Goal: Task Accomplishment & Management: Use online tool/utility

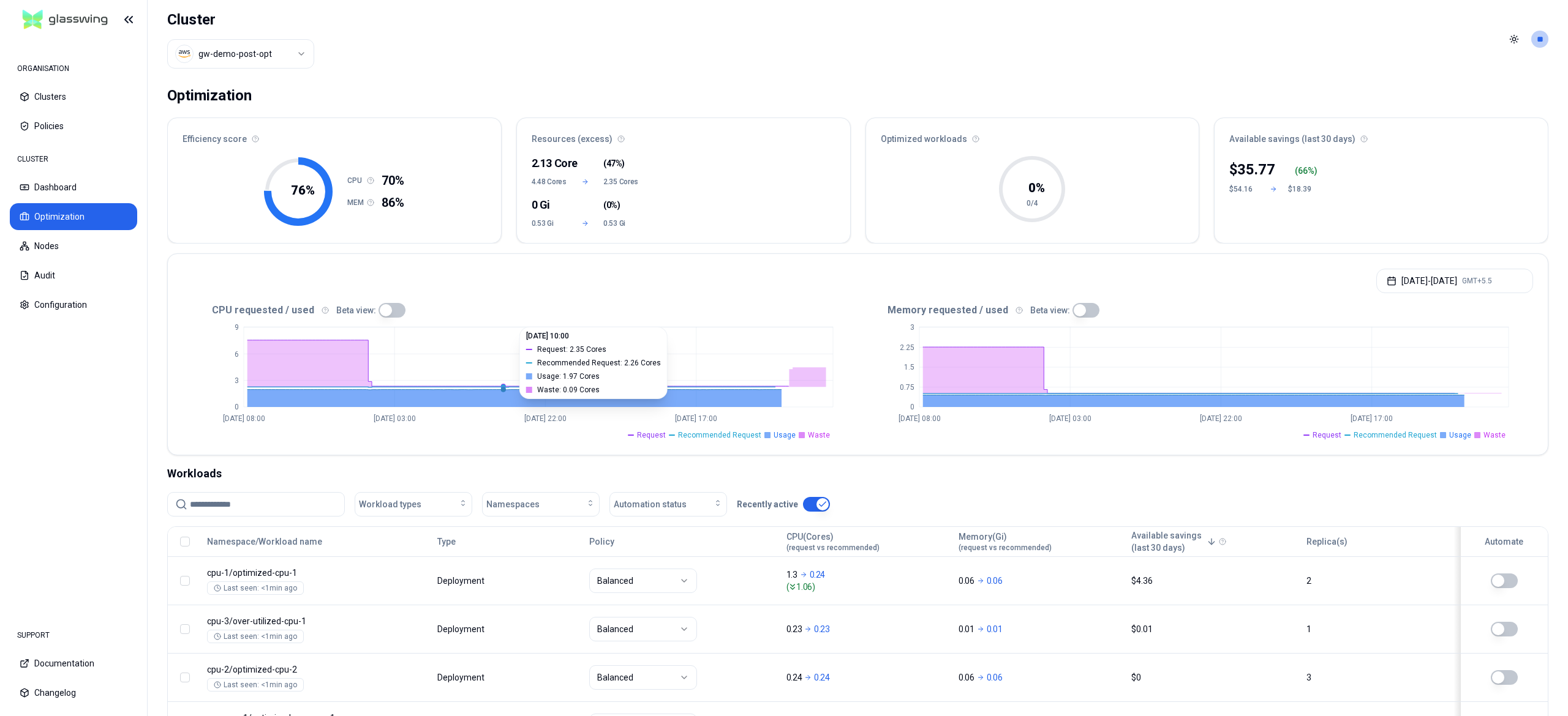
scroll to position [110, 0]
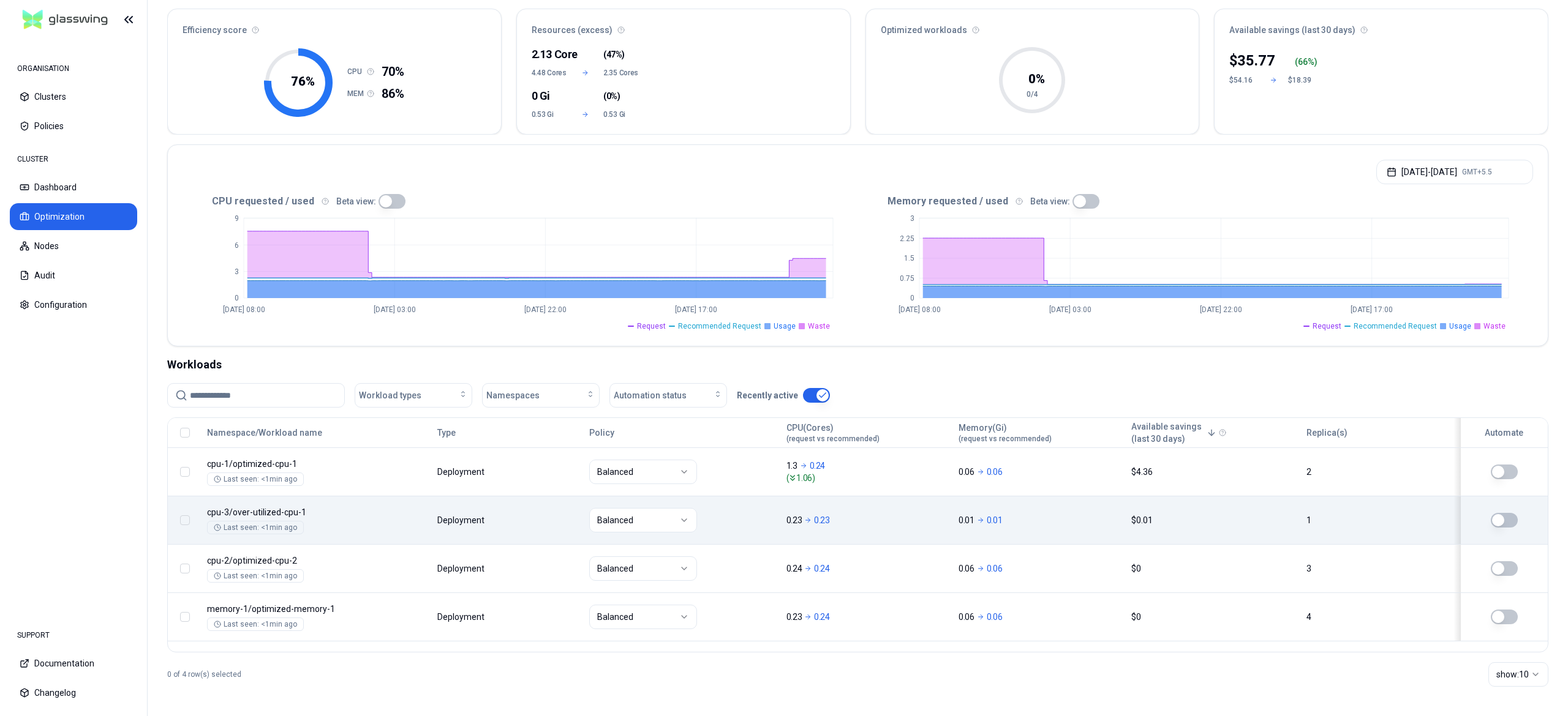
click at [1507, 520] on button "button" at bounding box center [1504, 520] width 27 height 14
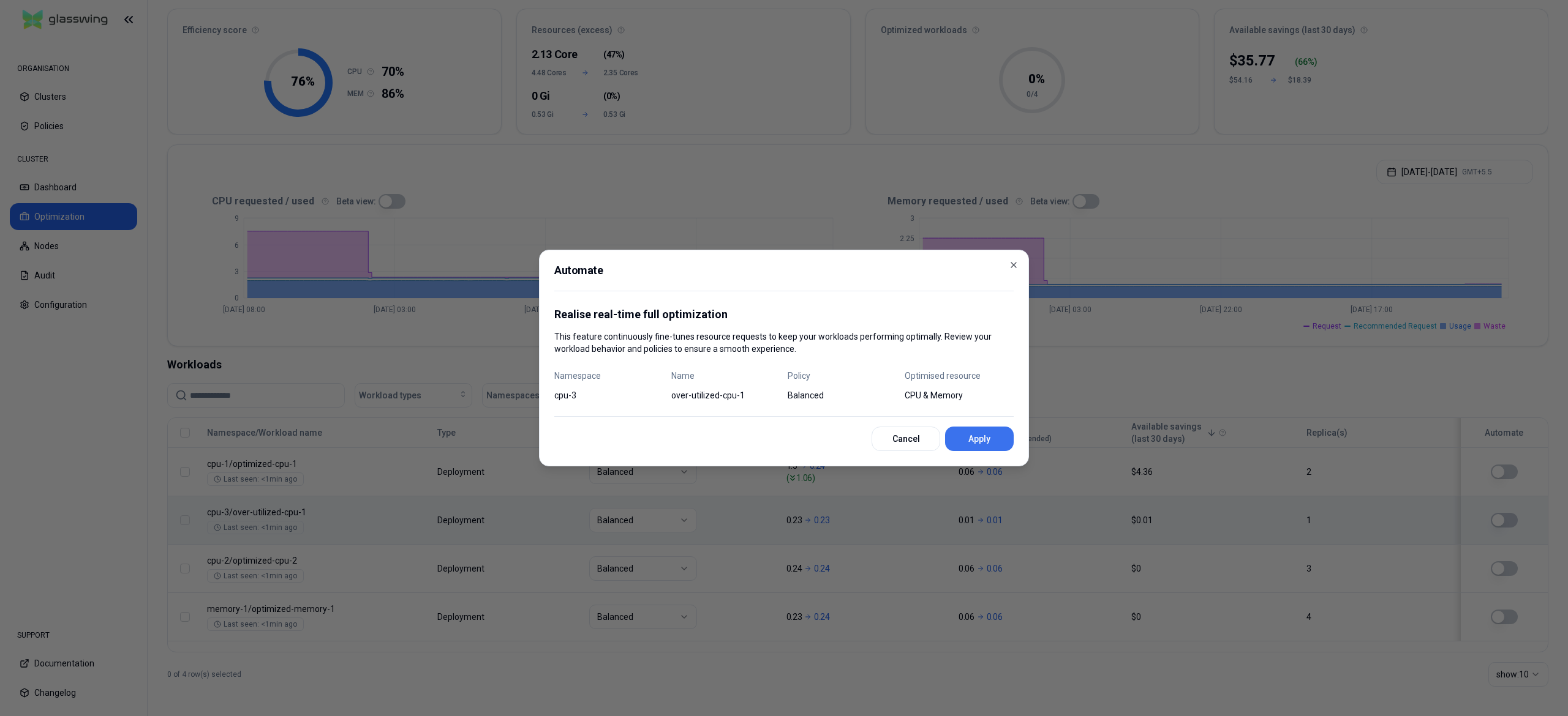
click at [969, 435] on button "Apply" at bounding box center [979, 439] width 69 height 25
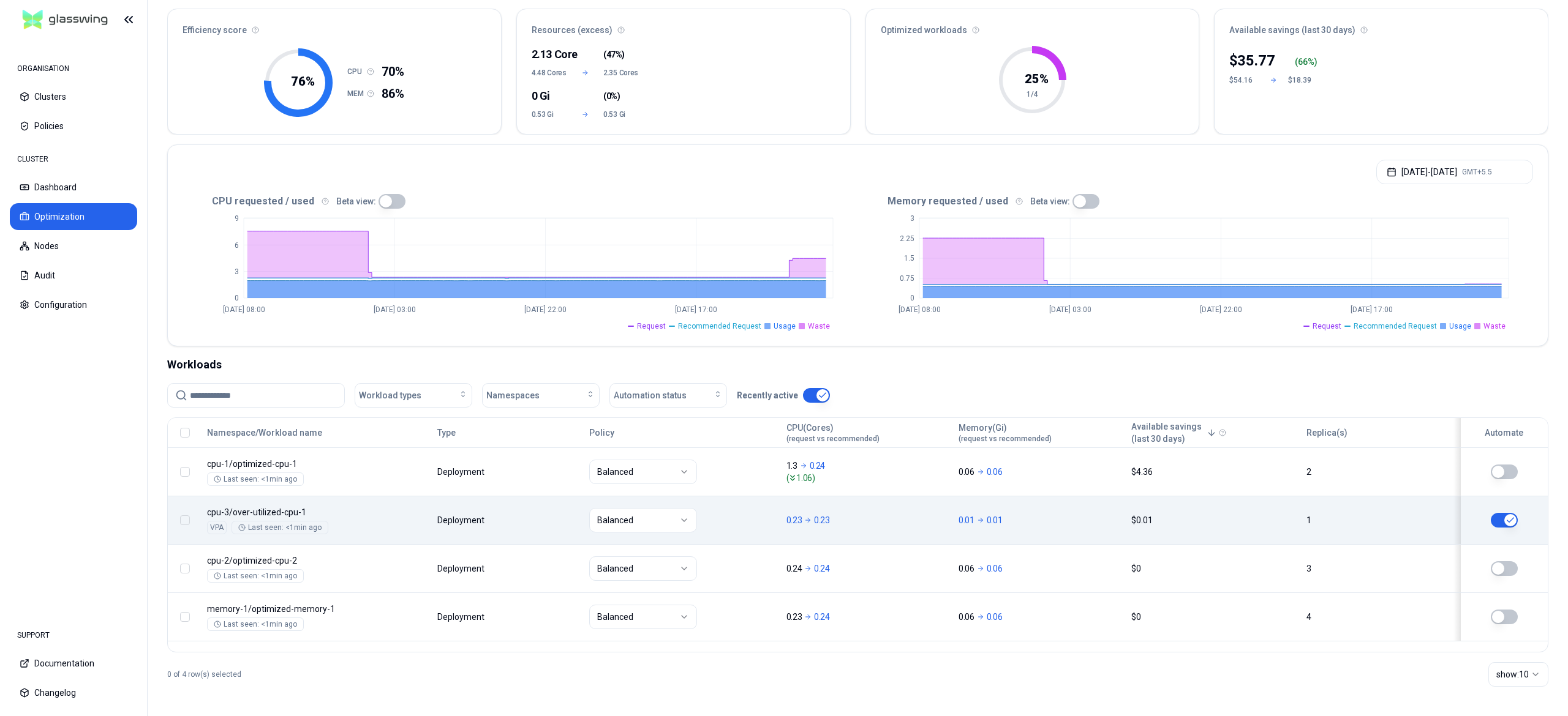
click at [1498, 516] on button "button" at bounding box center [1504, 520] width 27 height 14
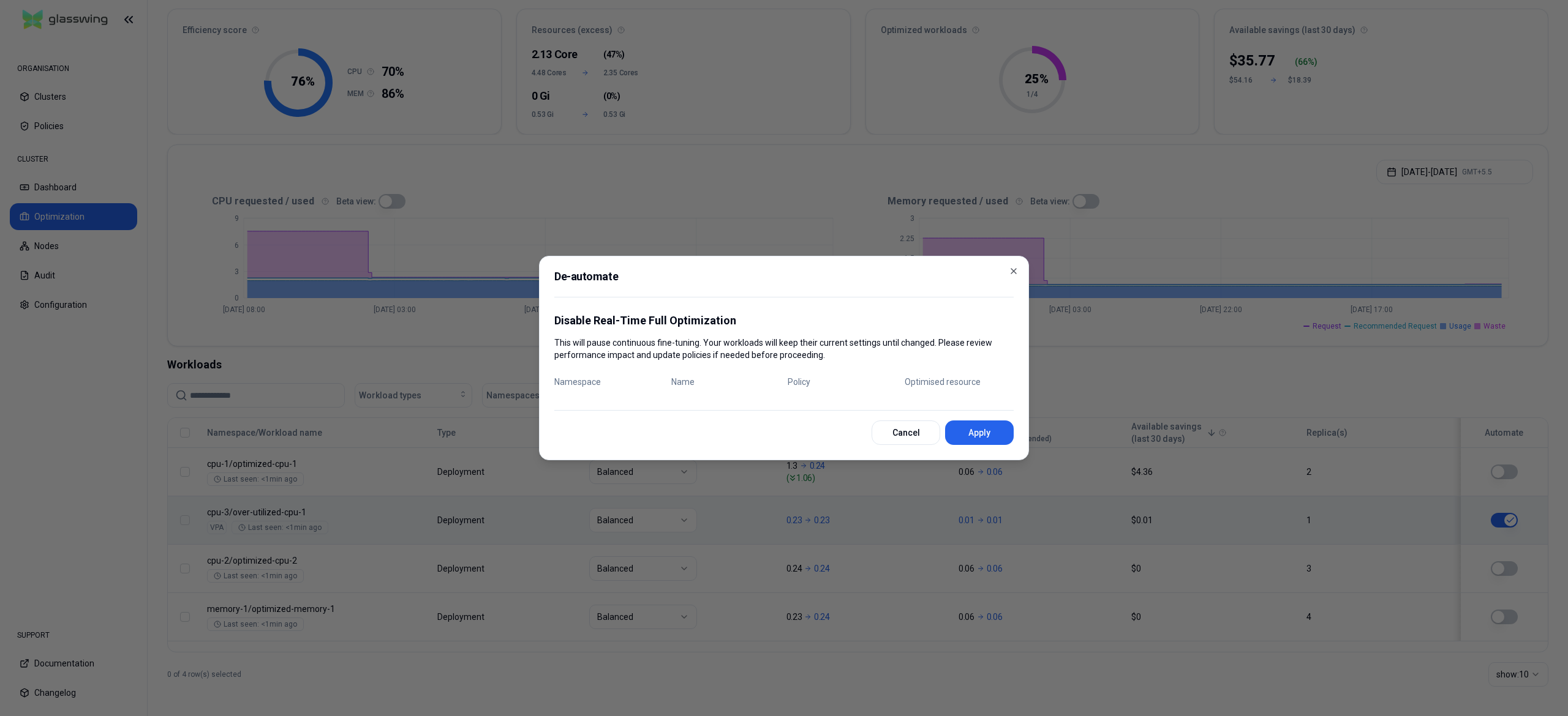
click at [1086, 605] on div at bounding box center [784, 358] width 1568 height 716
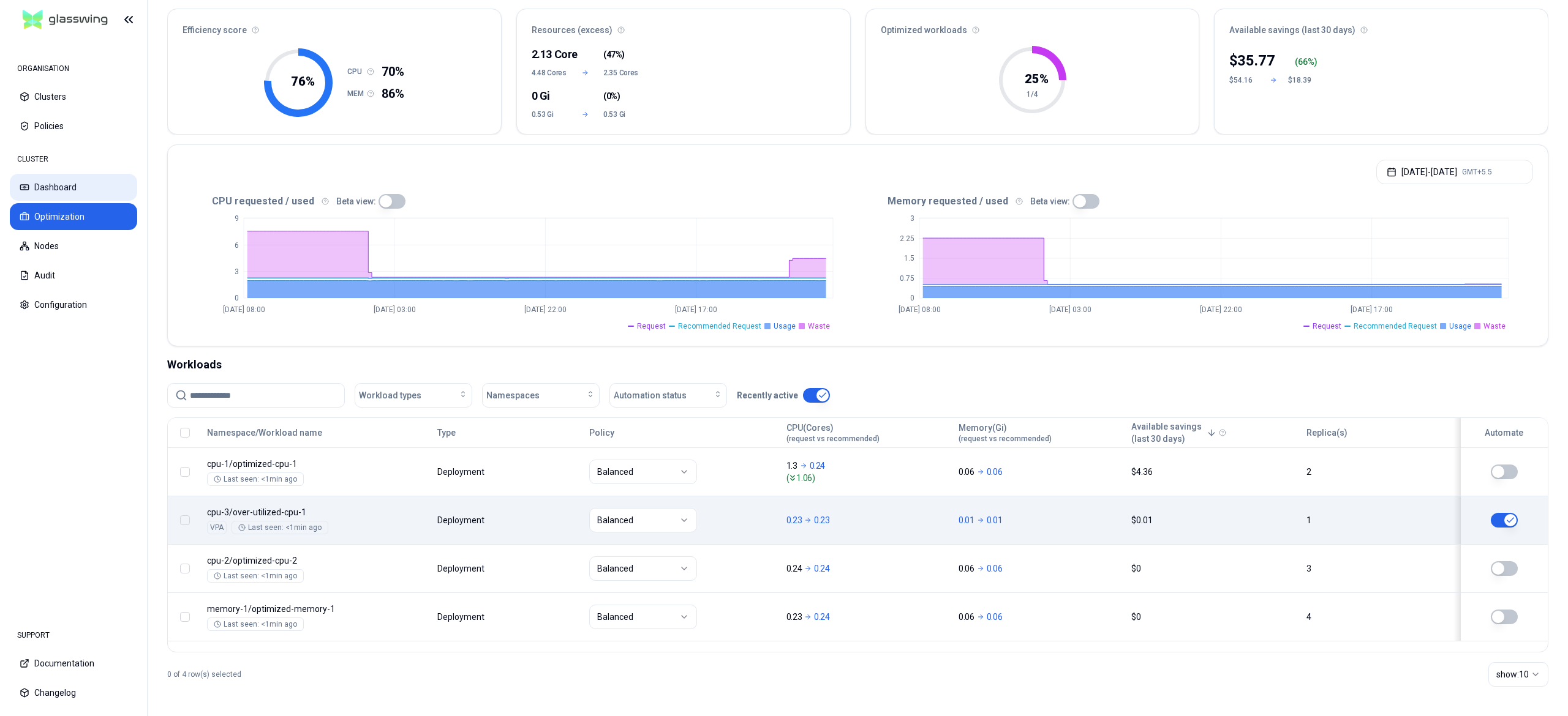
click at [72, 196] on button "Dashboard" at bounding box center [73, 187] width 128 height 27
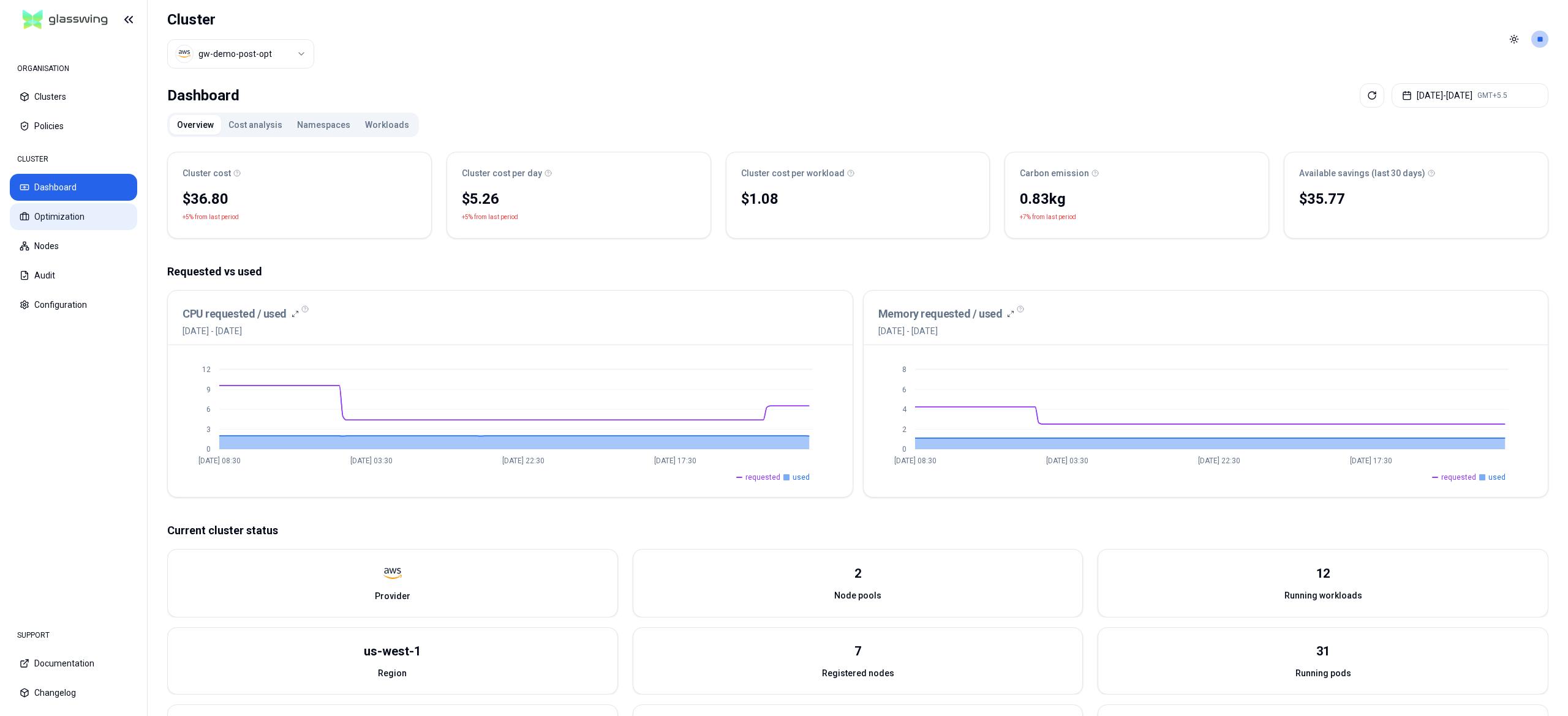
click at [54, 215] on button "Optimization" at bounding box center [73, 217] width 128 height 27
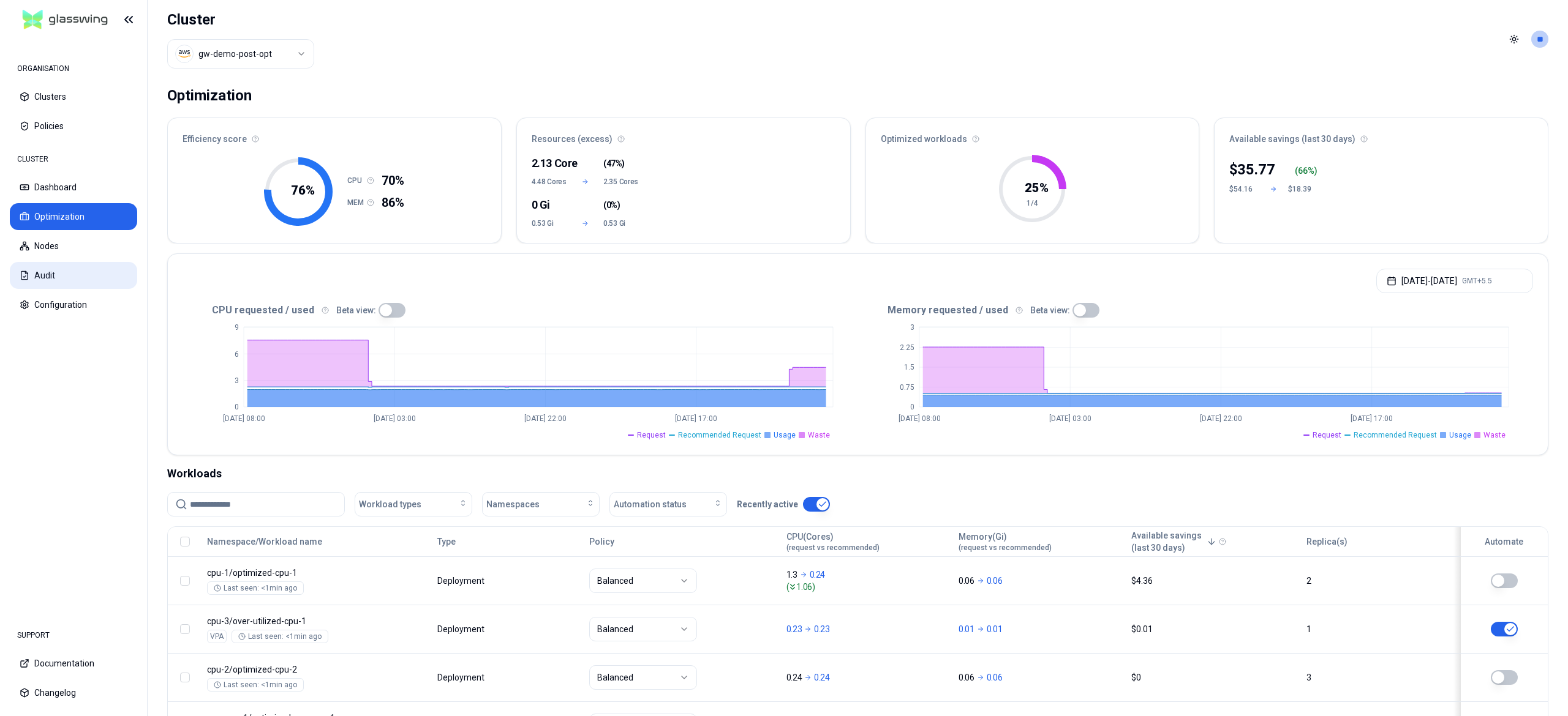
click at [52, 274] on button "Audit" at bounding box center [73, 275] width 128 height 27
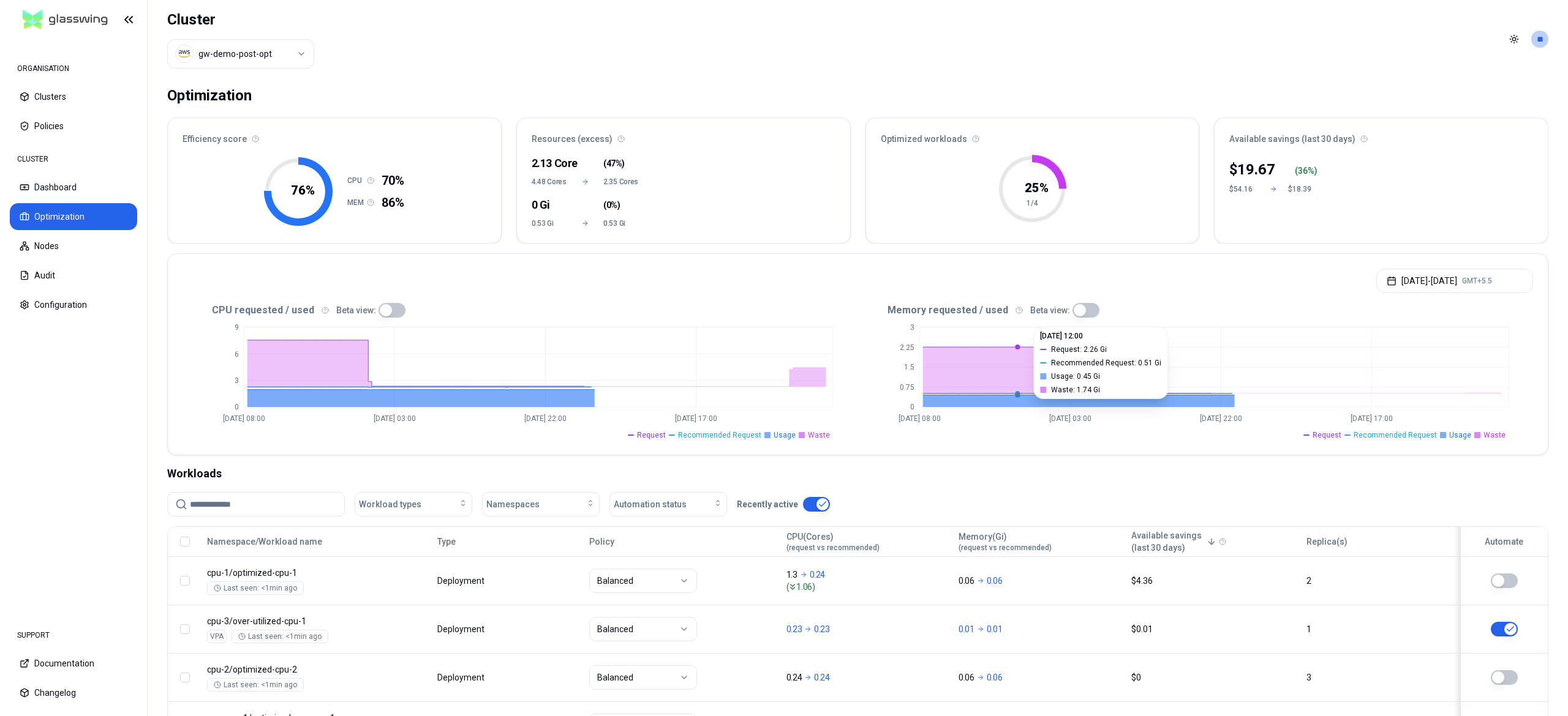
scroll to position [105, 0]
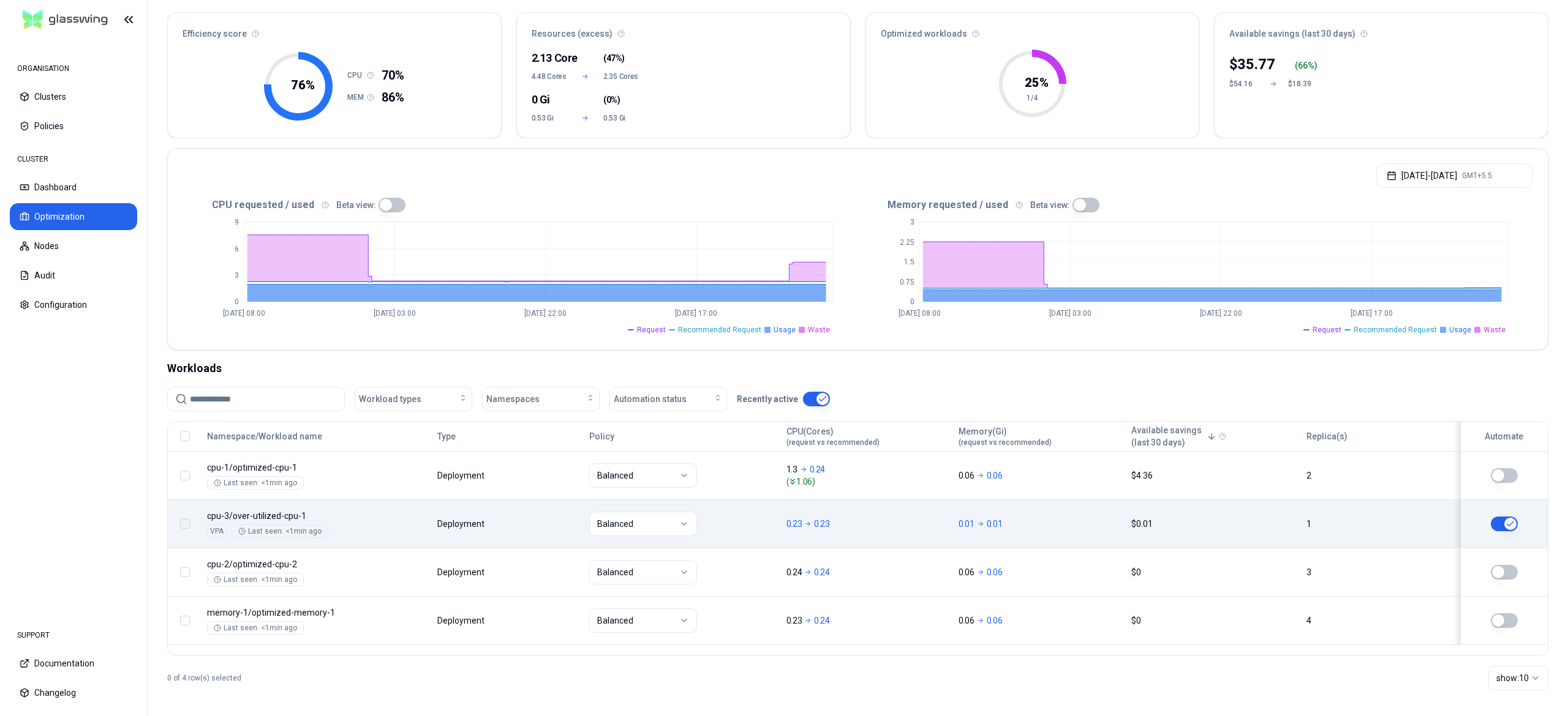
click at [1490, 525] on div at bounding box center [1504, 523] width 27 height 14
click at [1501, 516] on td at bounding box center [1500, 523] width 94 height 48
click at [1504, 520] on button "button" at bounding box center [1504, 523] width 27 height 14
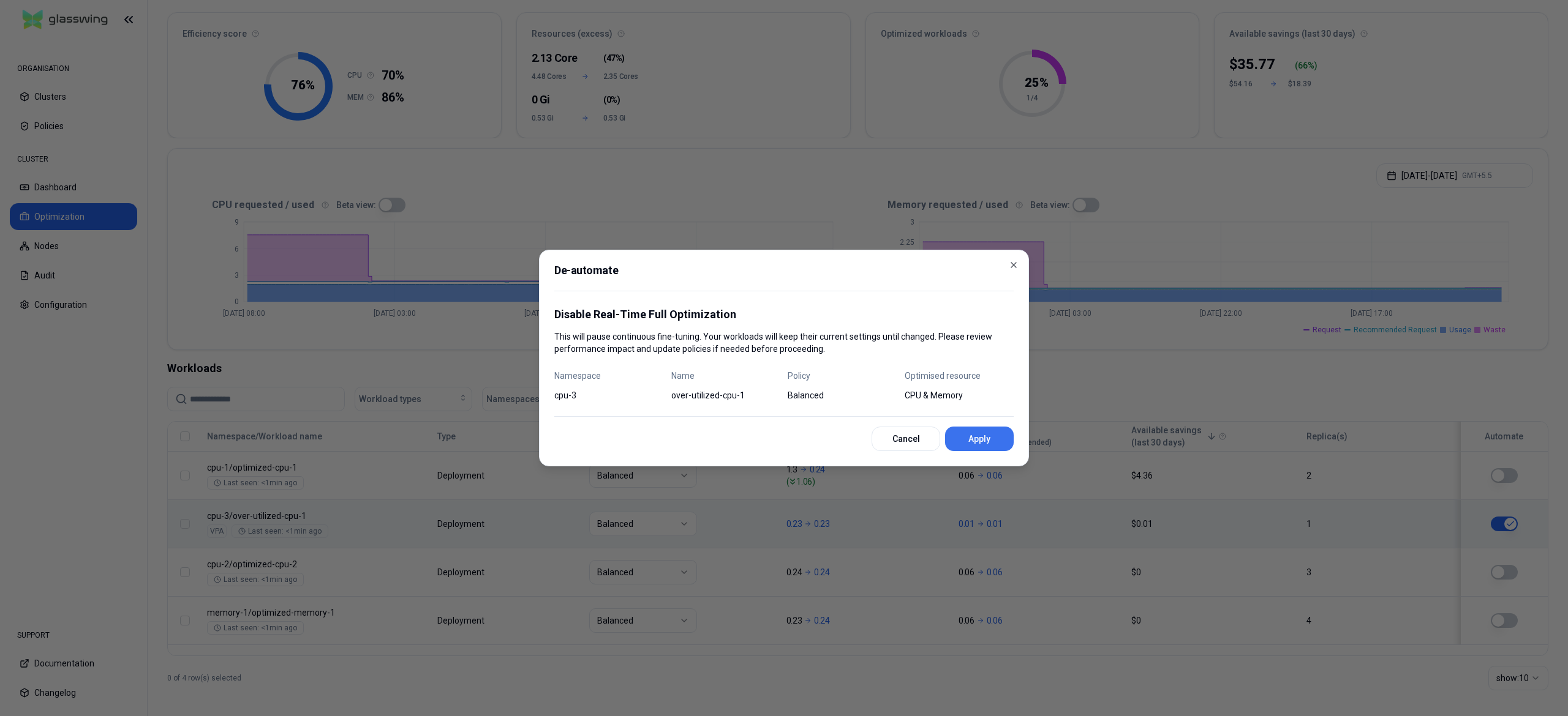
click at [994, 435] on button "Apply" at bounding box center [979, 439] width 69 height 25
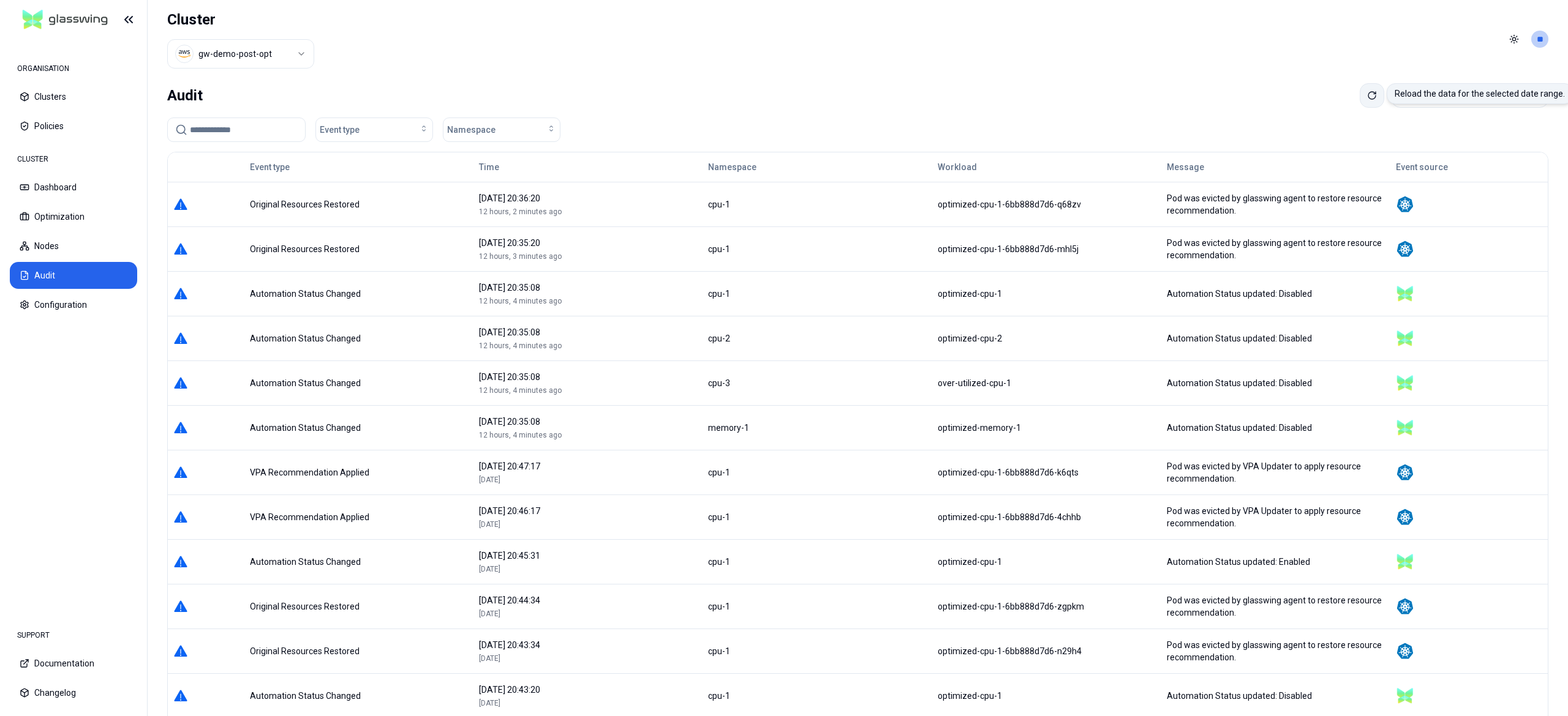
click at [1367, 98] on icon at bounding box center [1371, 96] width 10 height 10
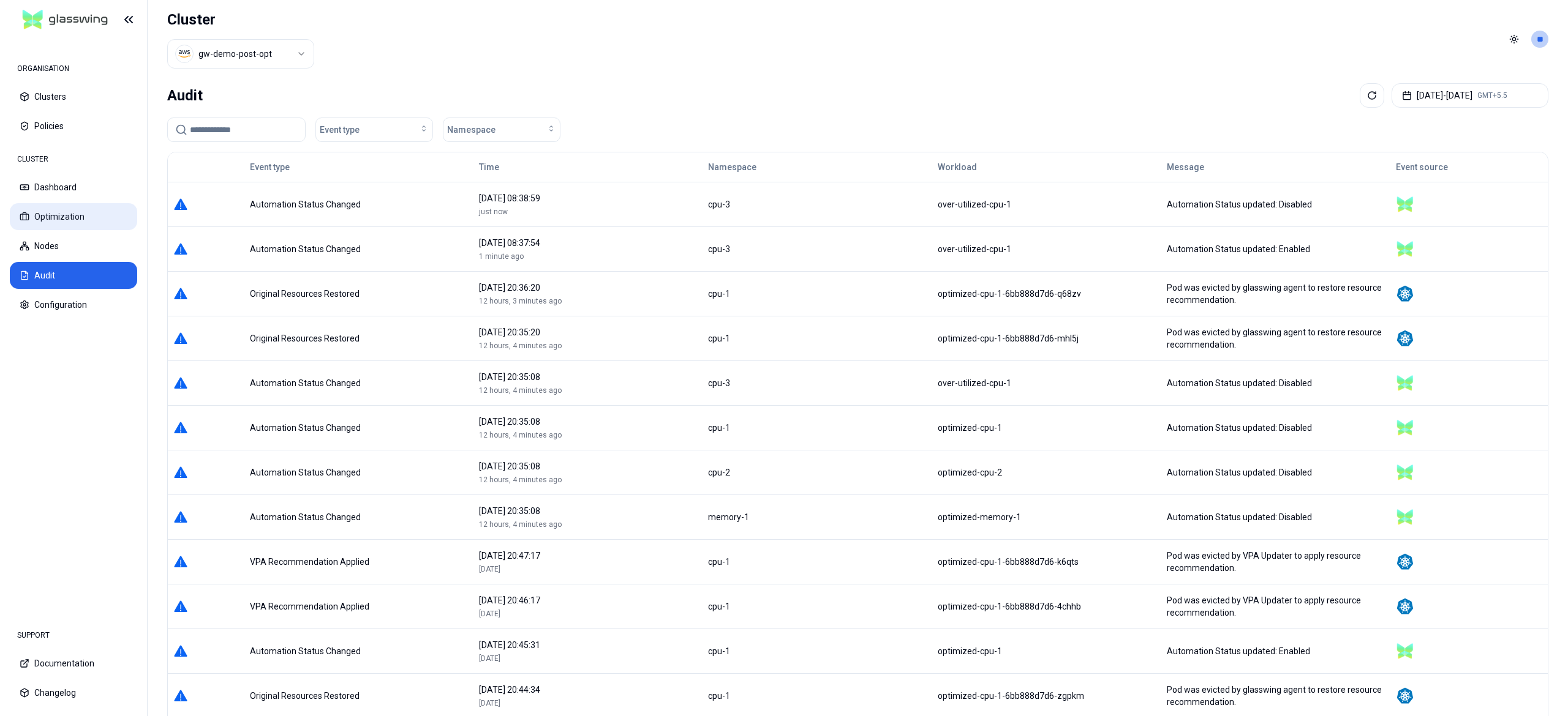
click at [74, 219] on button "Optimization" at bounding box center [73, 217] width 128 height 27
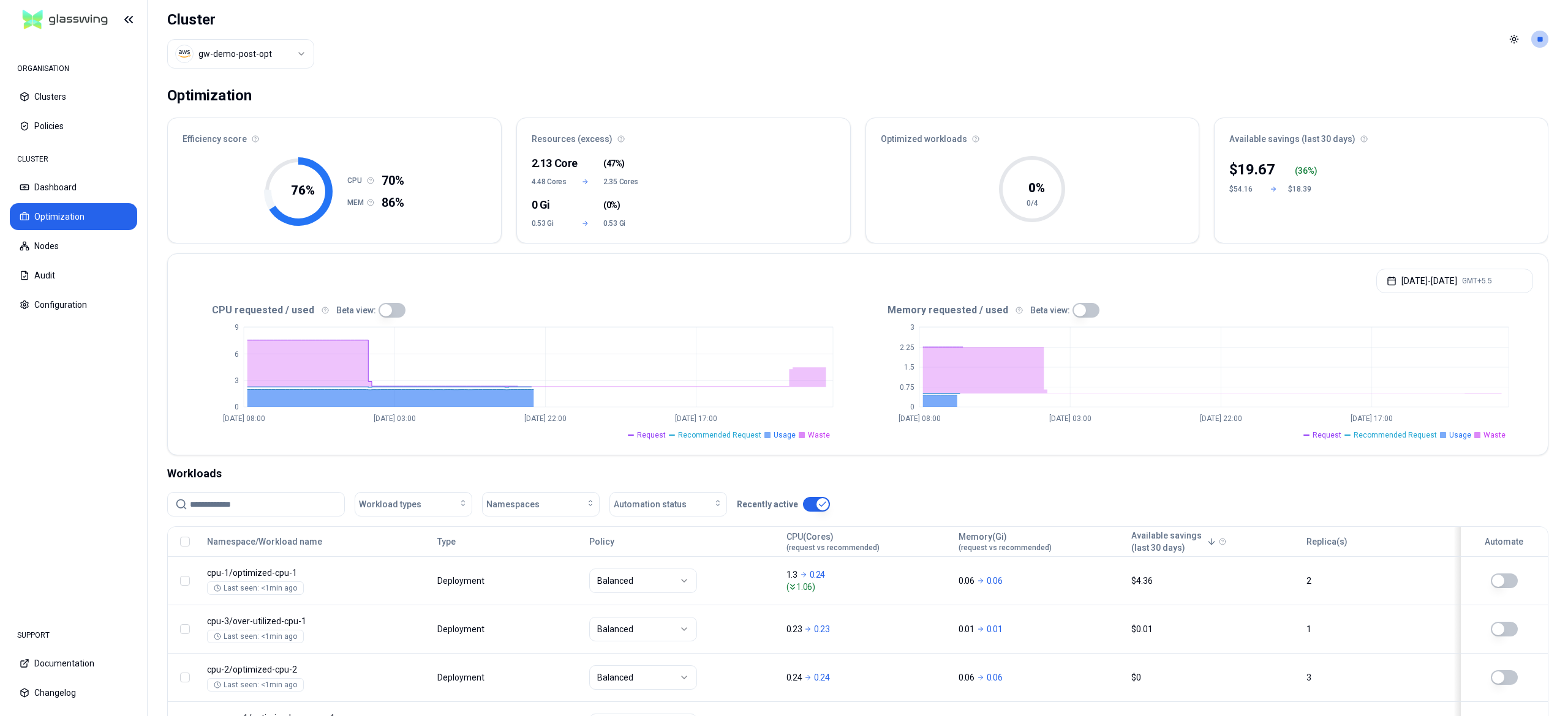
scroll to position [110, 0]
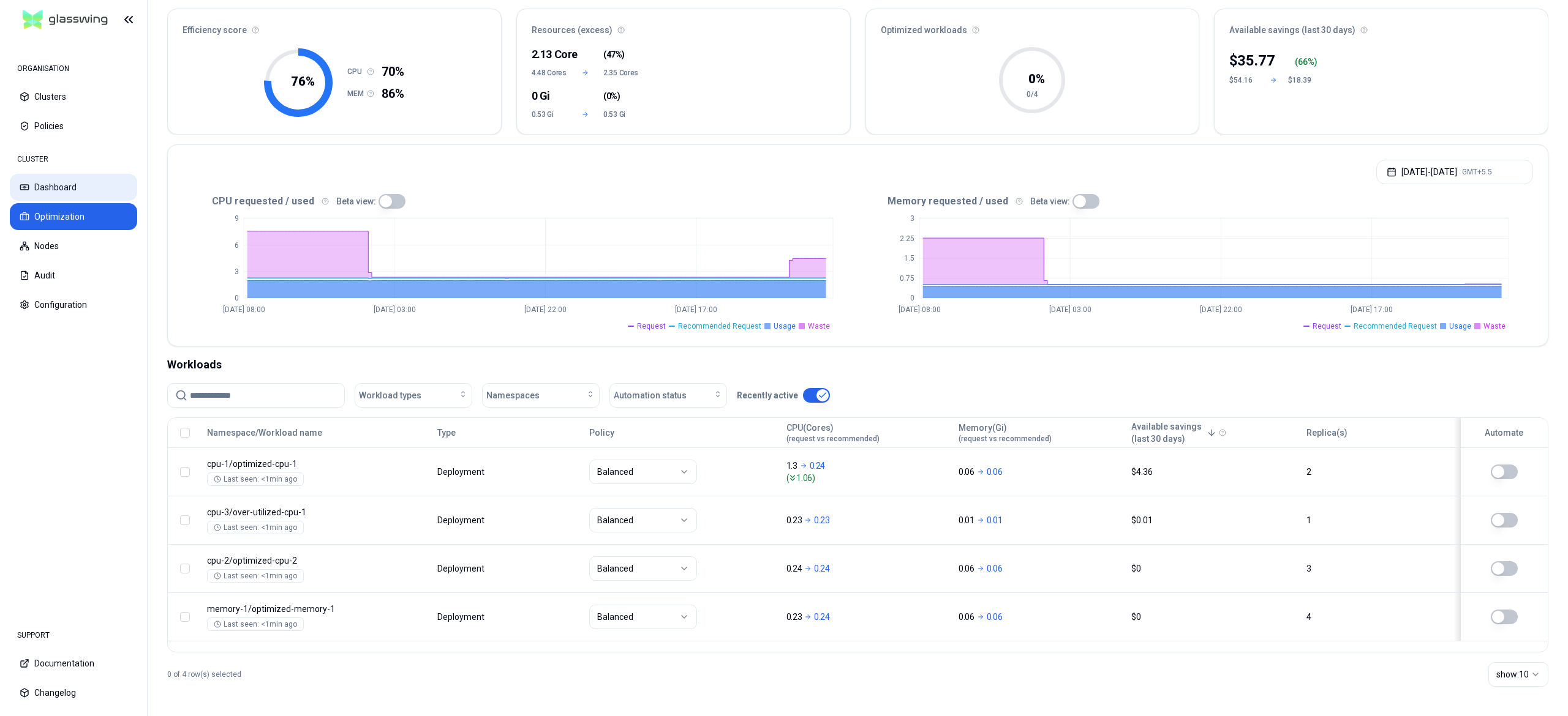
click at [89, 199] on button "Dashboard" at bounding box center [73, 187] width 128 height 27
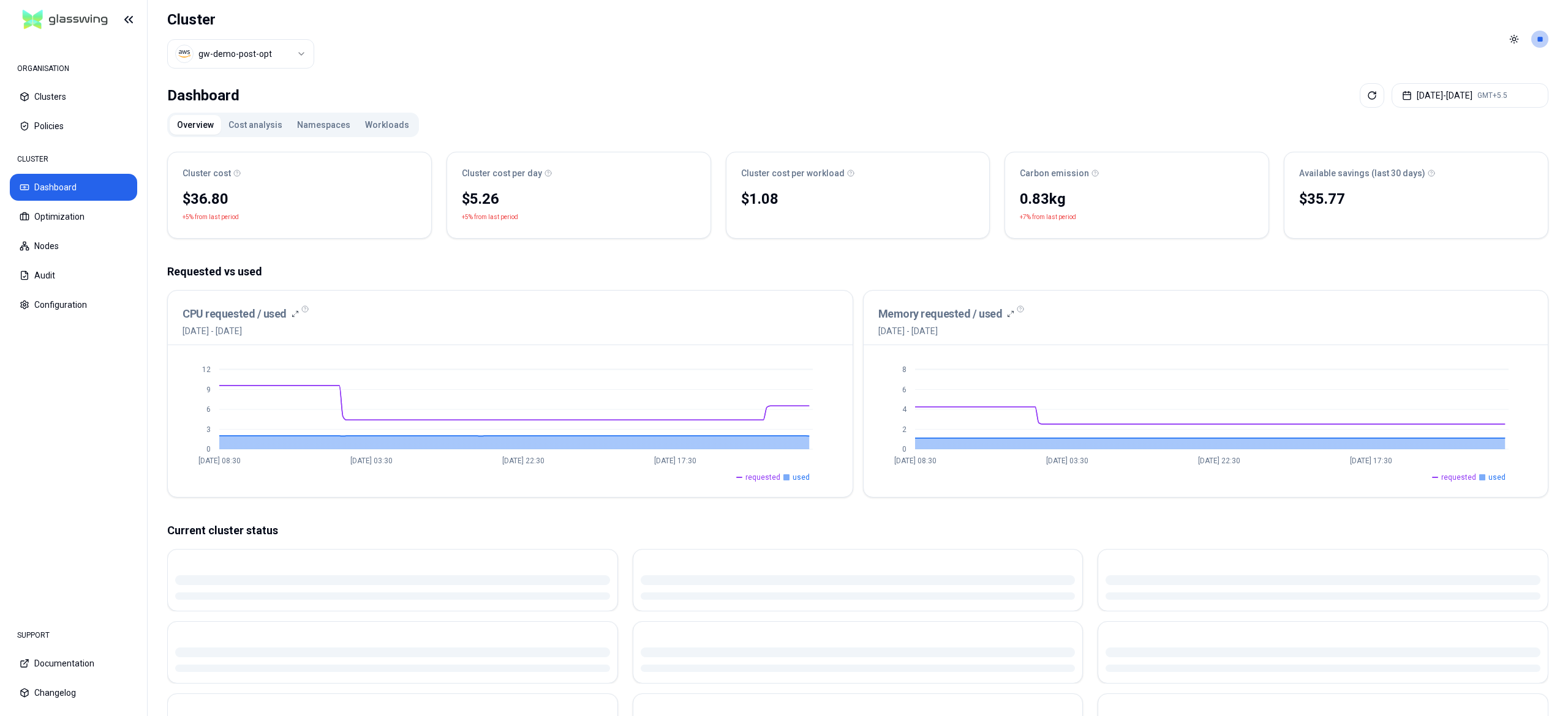
click at [49, 261] on div "CLUSTER Dashboard Optimization Nodes Audit Configuration" at bounding box center [73, 232] width 128 height 172
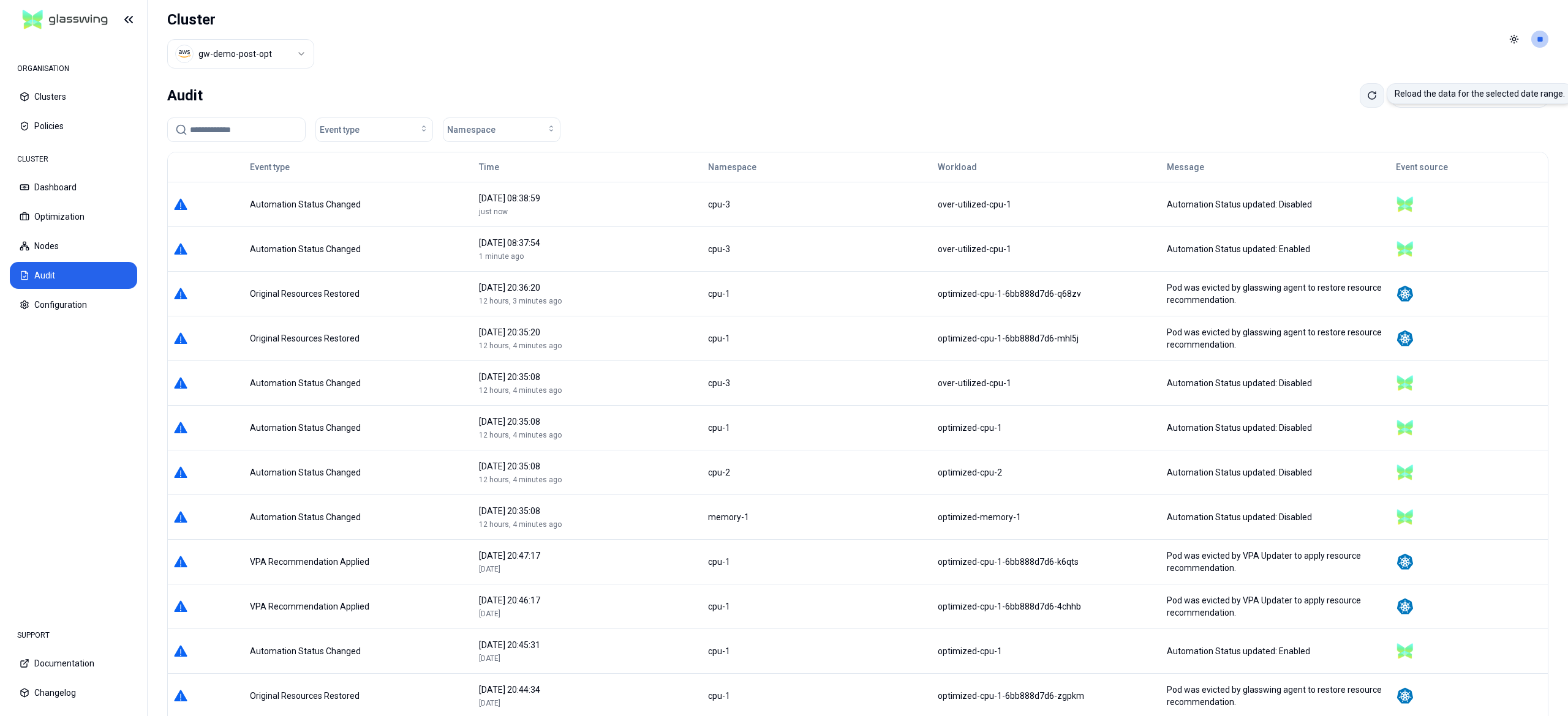
click at [1360, 87] on button at bounding box center [1372, 96] width 25 height 25
click at [1367, 93] on icon at bounding box center [1371, 96] width 10 height 10
click at [1367, 92] on icon at bounding box center [1371, 96] width 10 height 10
click at [1367, 96] on icon at bounding box center [1371, 96] width 10 height 10
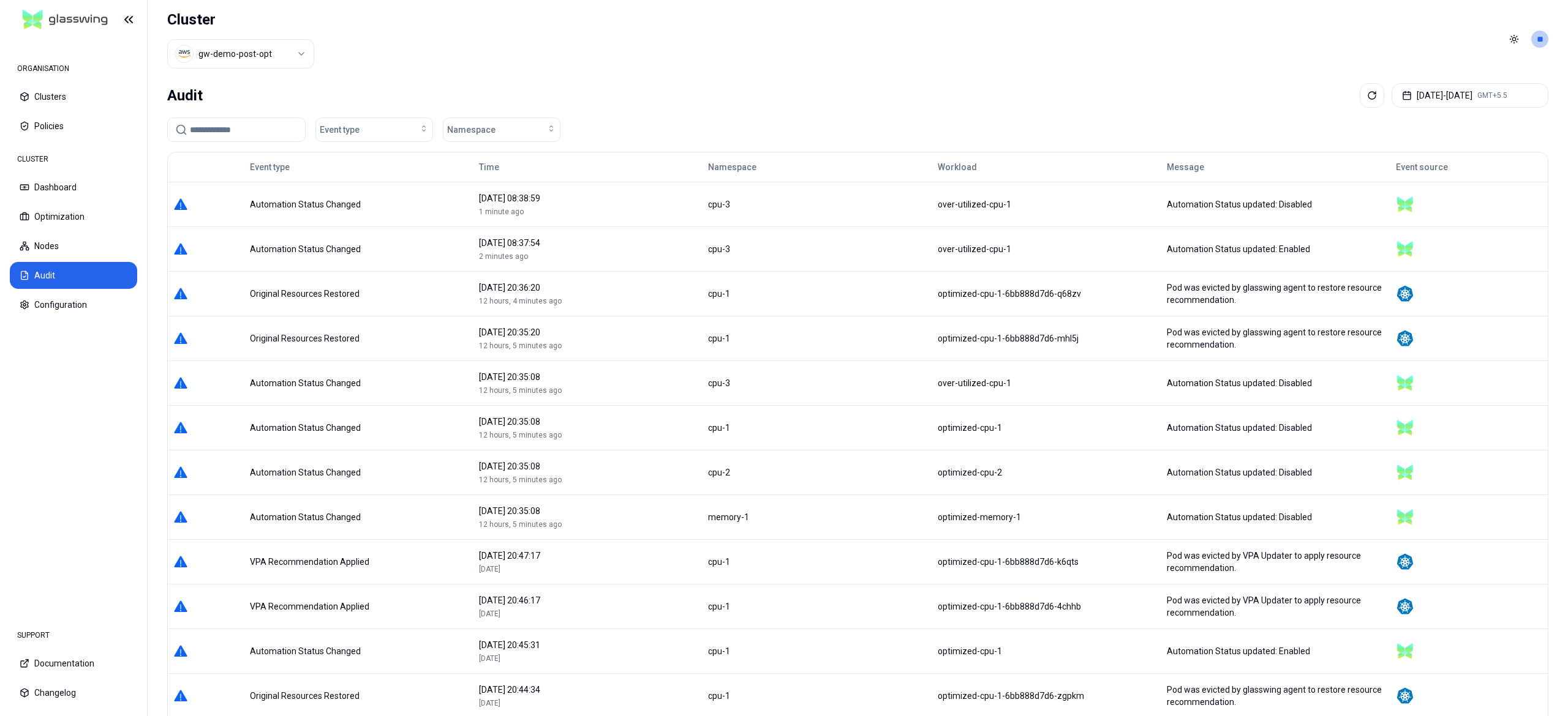
click at [1177, 104] on div "Audit [DATE] - [DATE] GMT+5.5" at bounding box center [857, 96] width 1381 height 25
click at [1367, 101] on icon at bounding box center [1371, 96] width 10 height 10
click at [1367, 98] on icon at bounding box center [1371, 96] width 10 height 10
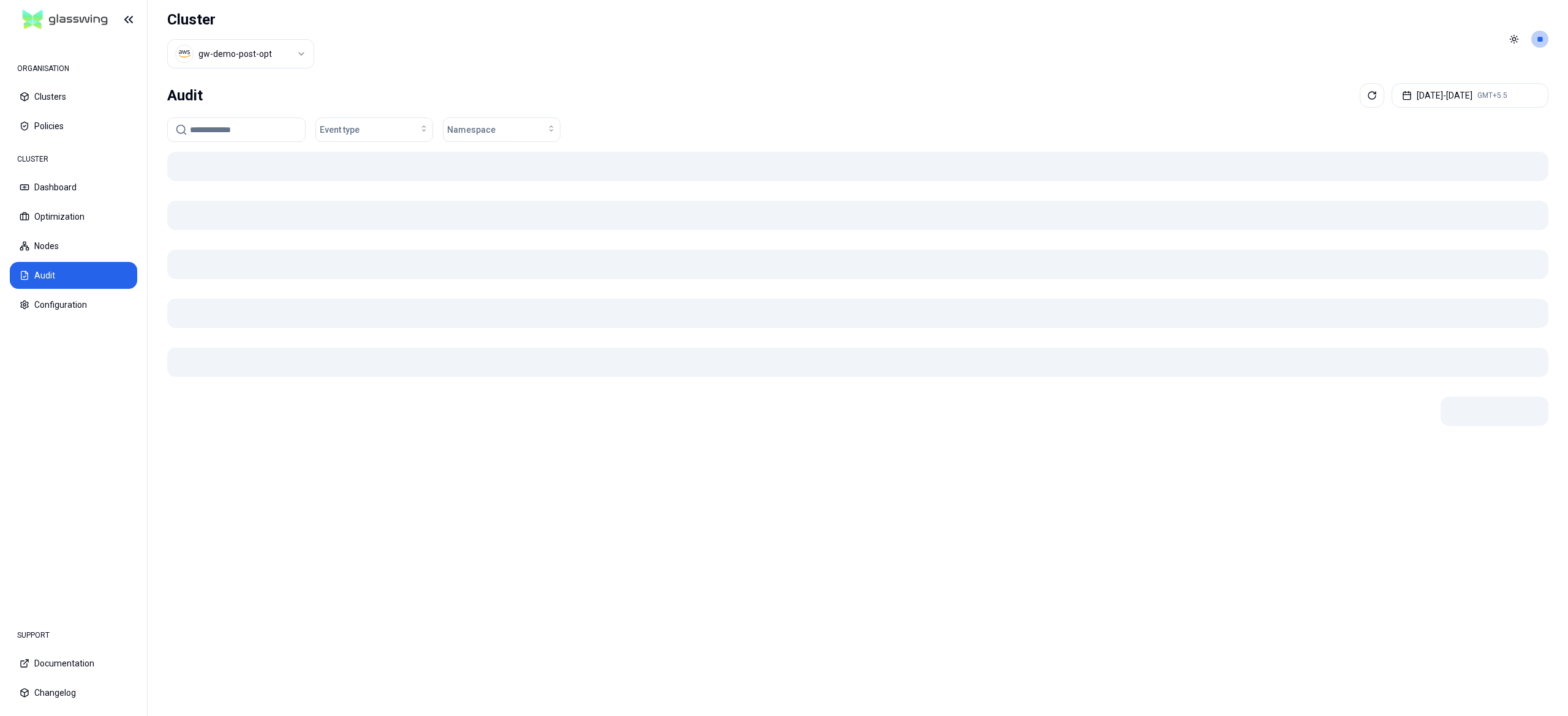
click at [1194, 78] on header "Cluster gw-demo-post-opt Toggle theme **" at bounding box center [857, 39] width 1420 height 79
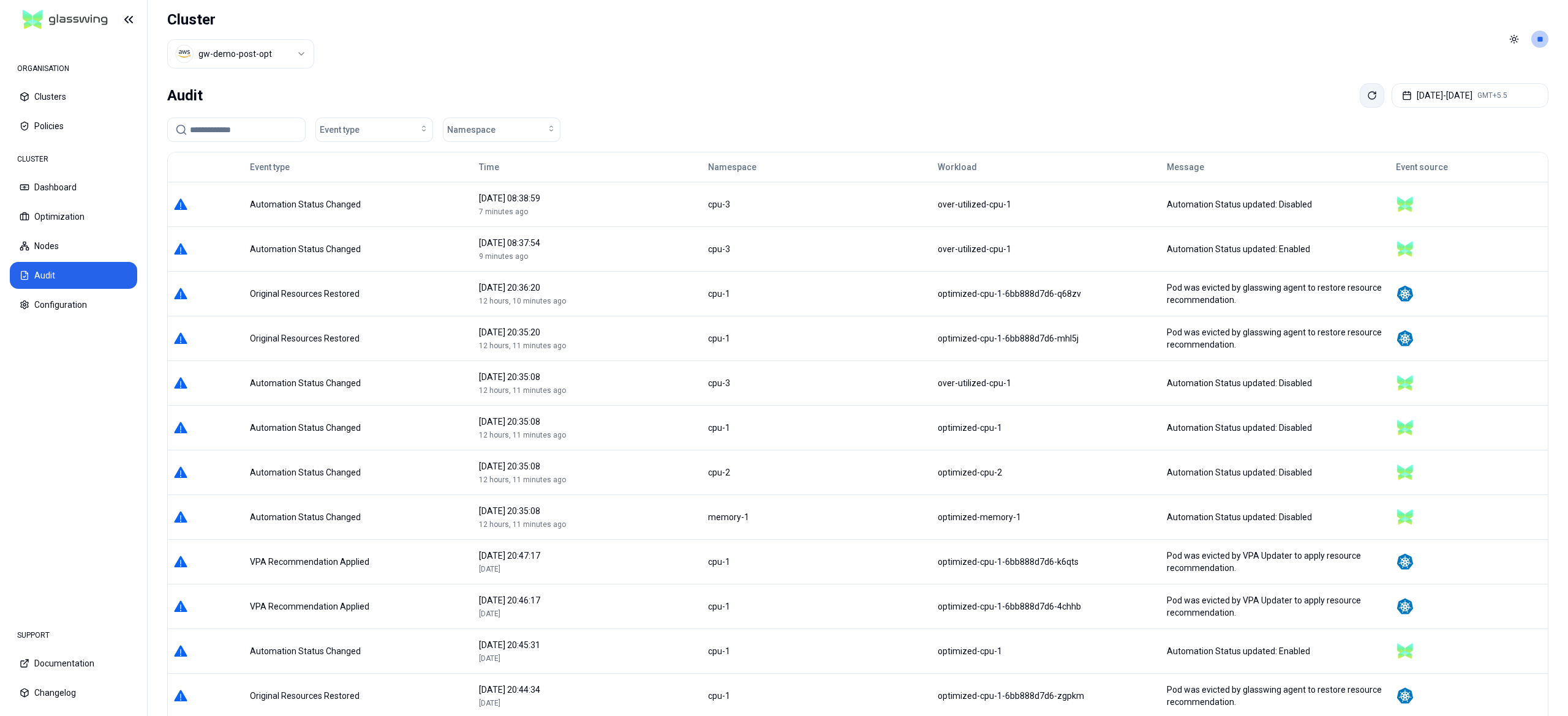
click at [1360, 104] on button at bounding box center [1372, 96] width 25 height 25
click at [83, 194] on button "Dashboard" at bounding box center [73, 187] width 128 height 27
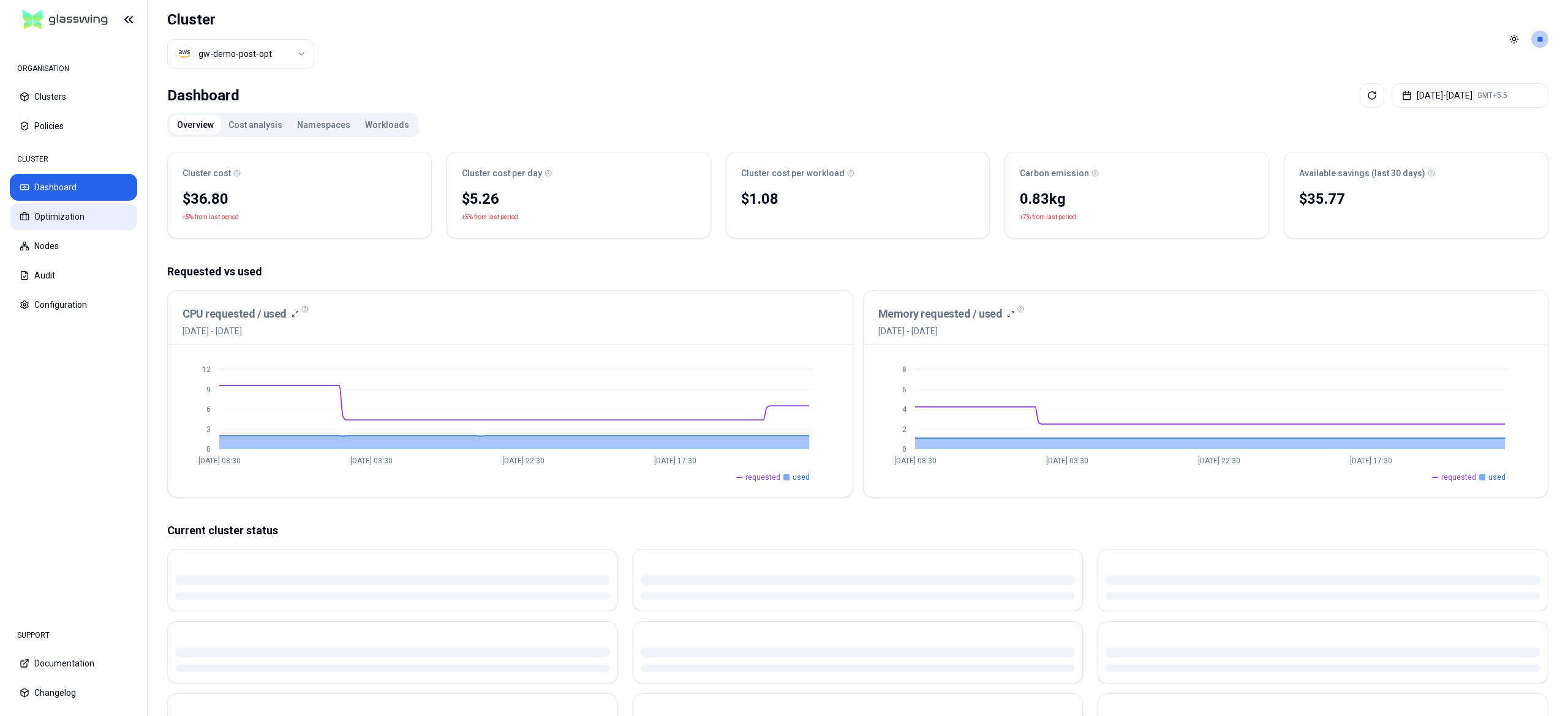
click at [98, 224] on button "Optimization" at bounding box center [73, 217] width 128 height 27
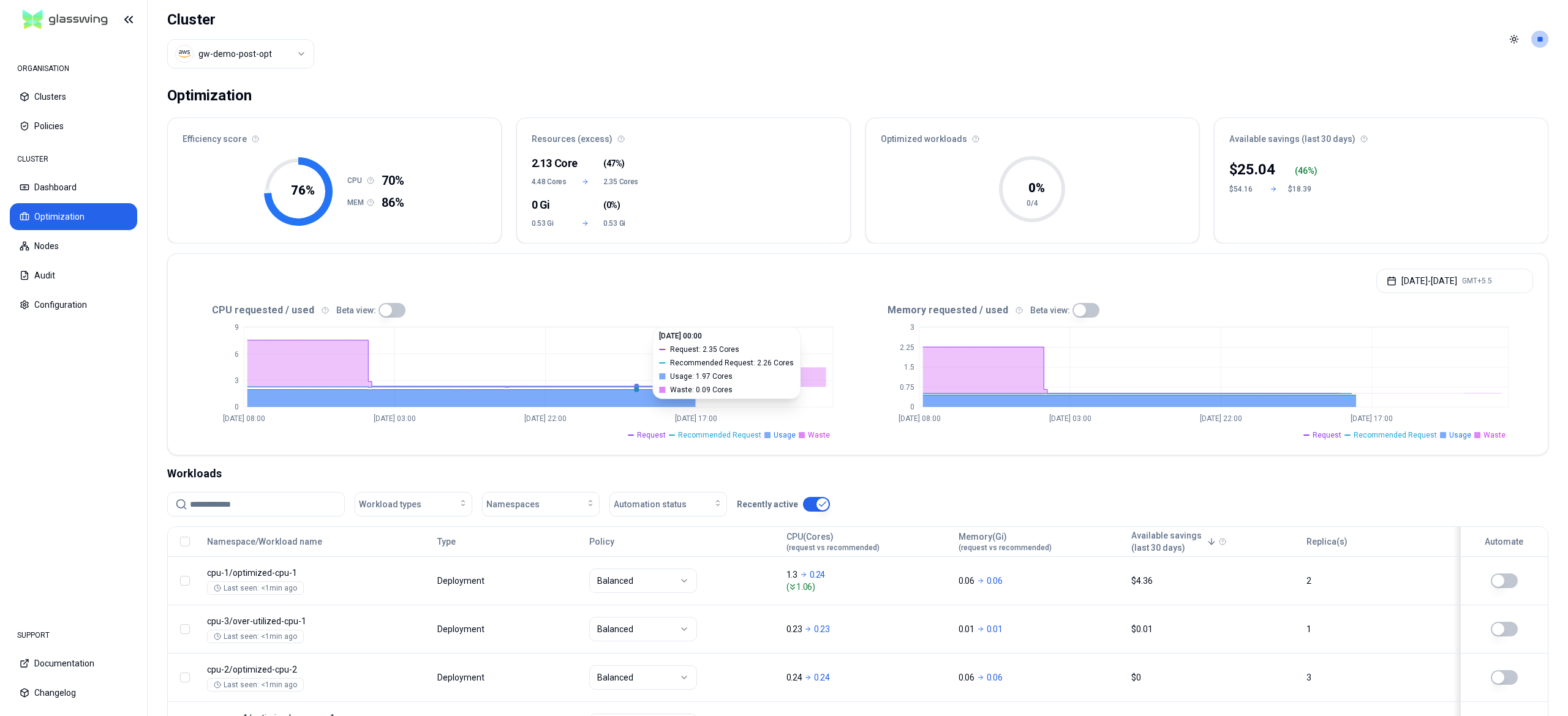
scroll to position [110, 0]
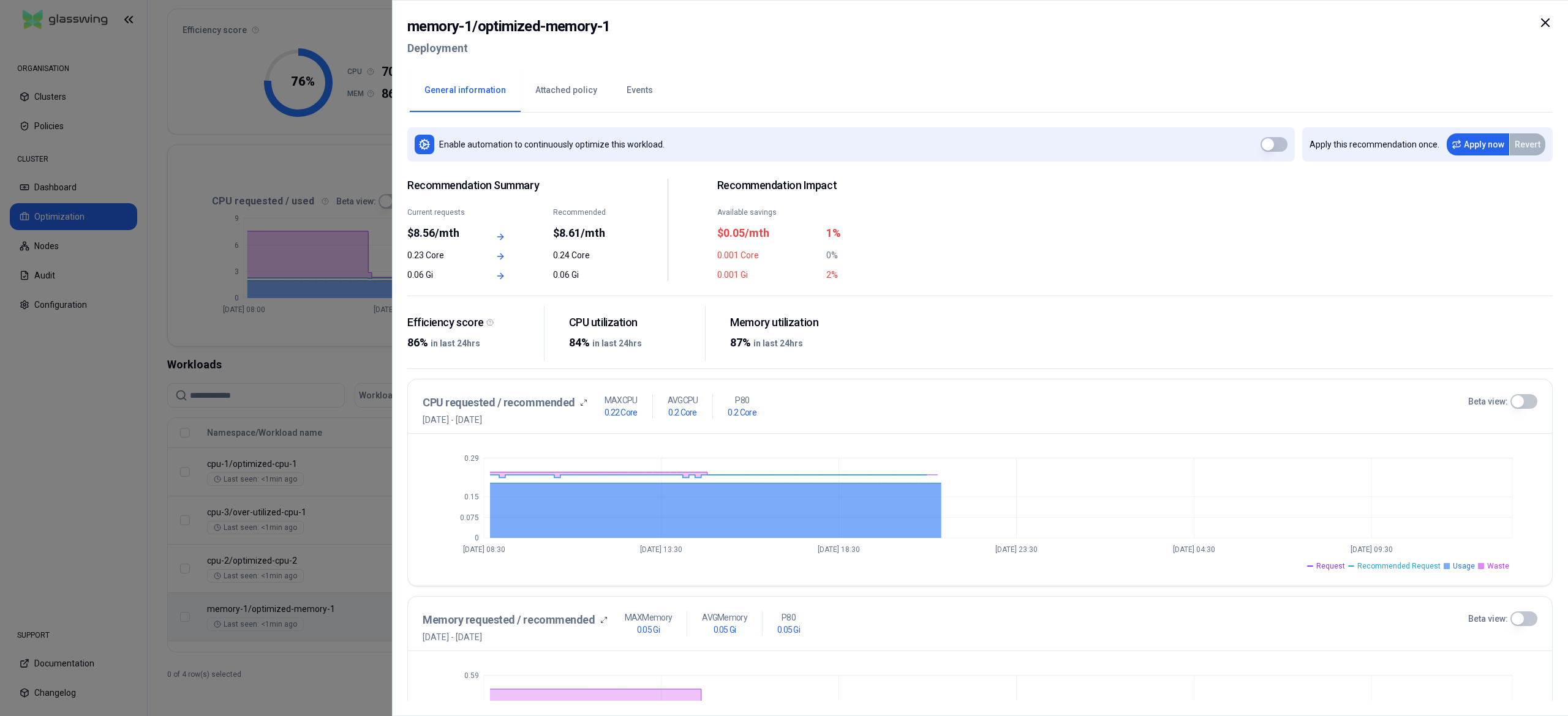
drag, startPoint x: 662, startPoint y: 45, endPoint x: 513, endPoint y: 40, distance: 149.1
click at [513, 40] on div "memory-1 / optimized-memory-1 Deployment" at bounding box center [980, 41] width 1145 height 52
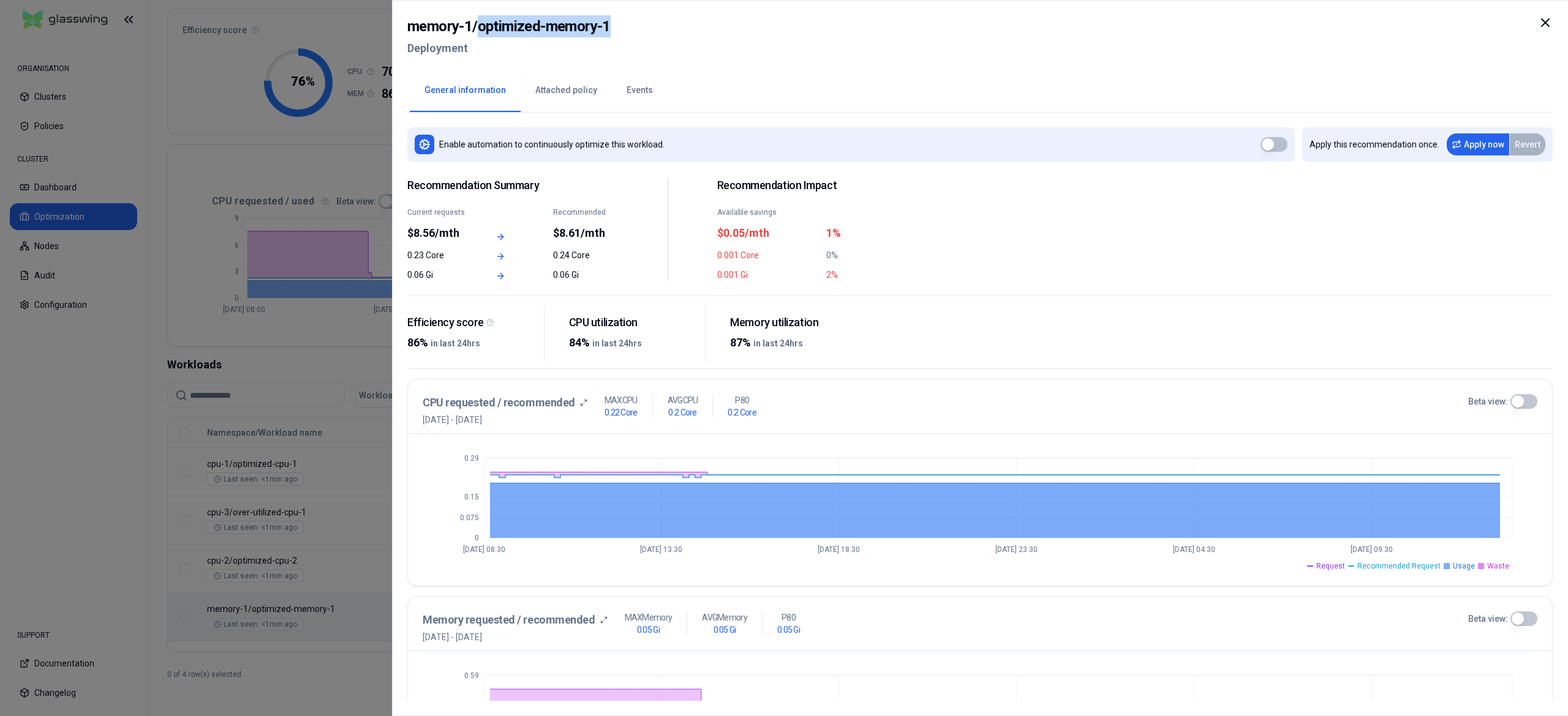
drag, startPoint x: 615, startPoint y: 31, endPoint x: 480, endPoint y: 21, distance: 135.4
click at [480, 21] on div "memory-1 / optimized-memory-1 Deployment" at bounding box center [980, 41] width 1145 height 52
copy h2 "optimized-memory-1"
click at [62, 405] on div at bounding box center [784, 358] width 1568 height 716
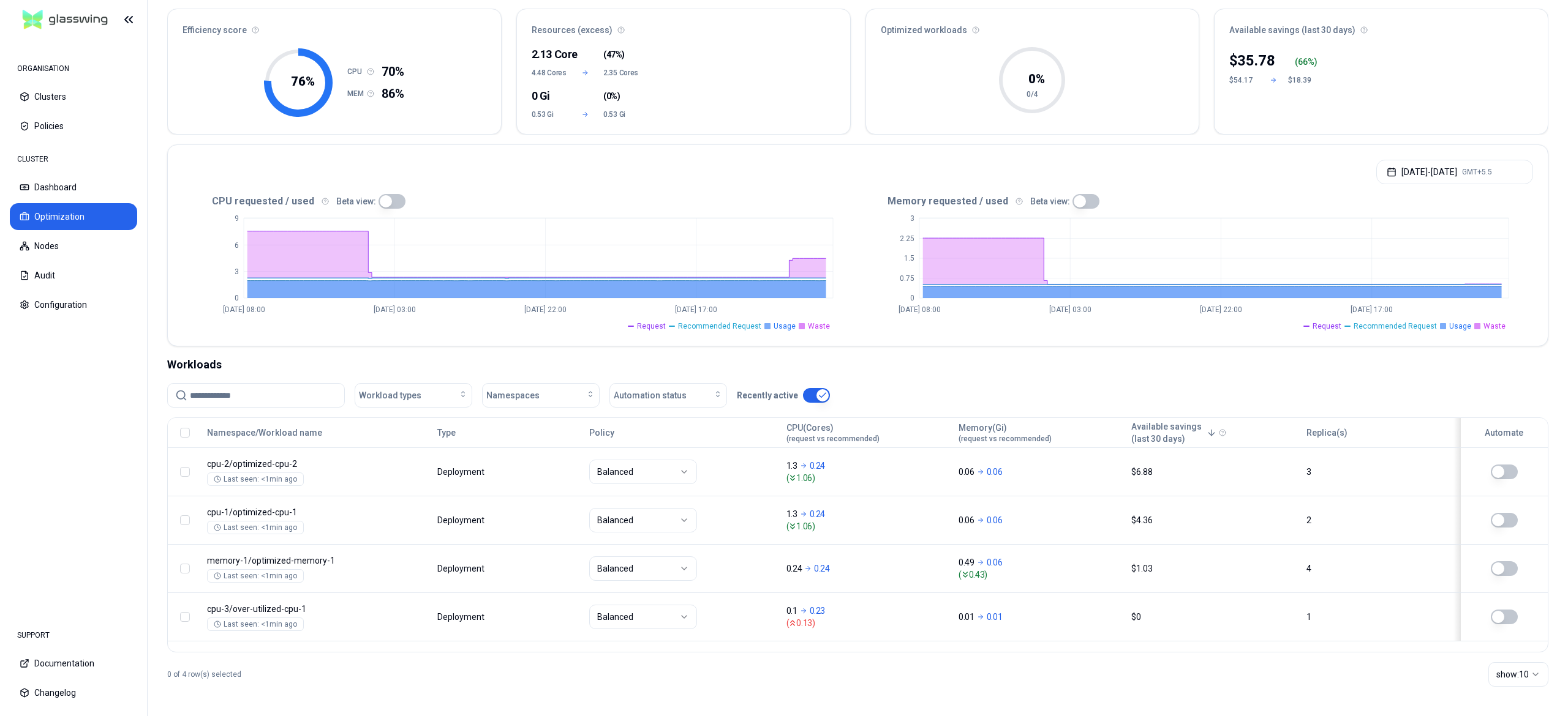
scroll to position [109, 0]
